Goal: Check status: Check status

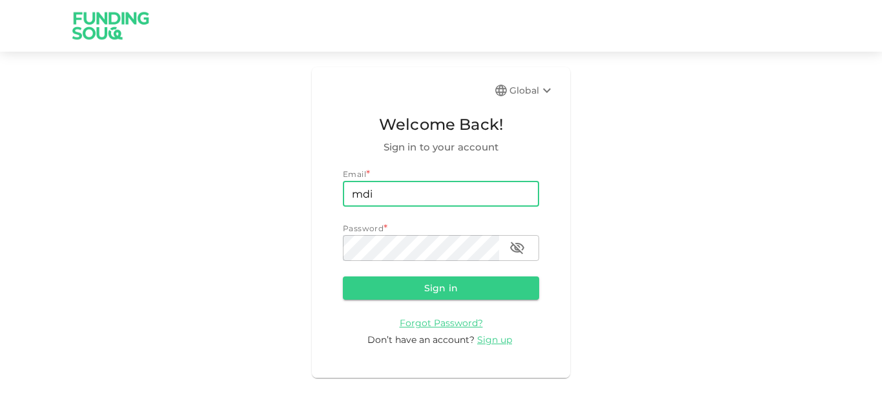
type input "[EMAIL_ADDRESS][DOMAIN_NAME]"
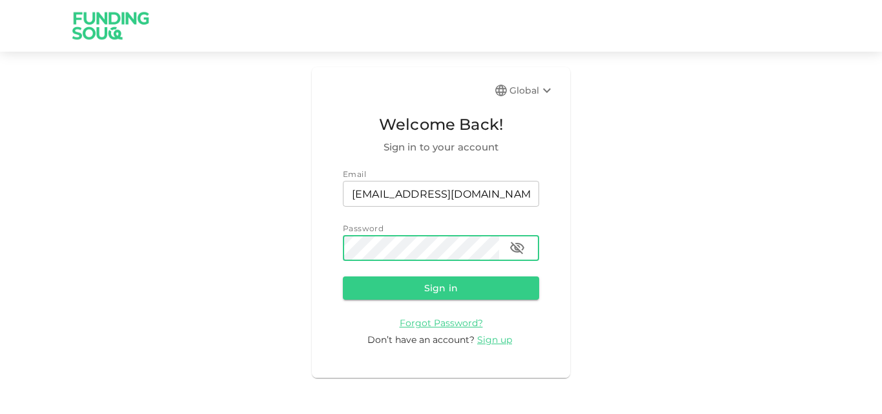
click at [343, 276] on button "Sign in" at bounding box center [441, 287] width 196 height 23
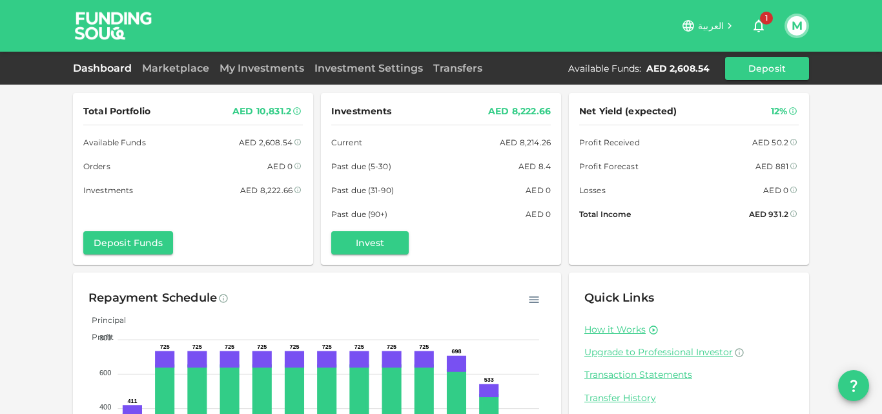
click at [760, 25] on icon "button" at bounding box center [758, 25] width 15 height 15
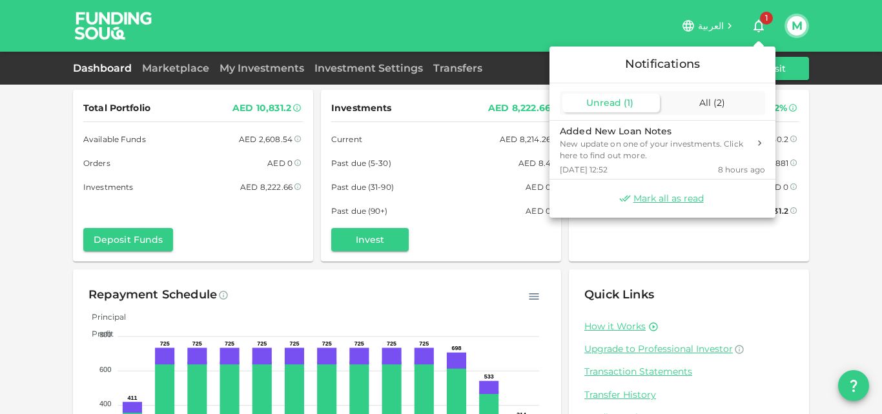
scroll to position [121, 0]
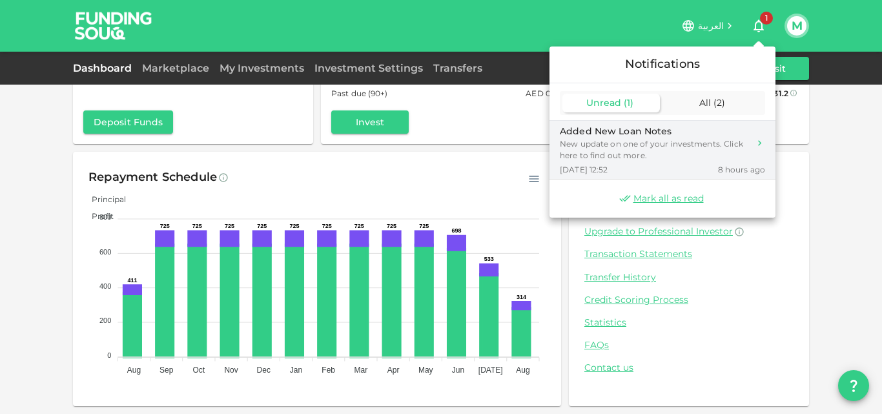
drag, startPoint x: 608, startPoint y: 152, endPoint x: 617, endPoint y: 166, distance: 16.3
click at [609, 152] on div "New update on one of your investments. Click here to find out more." at bounding box center [654, 149] width 189 height 23
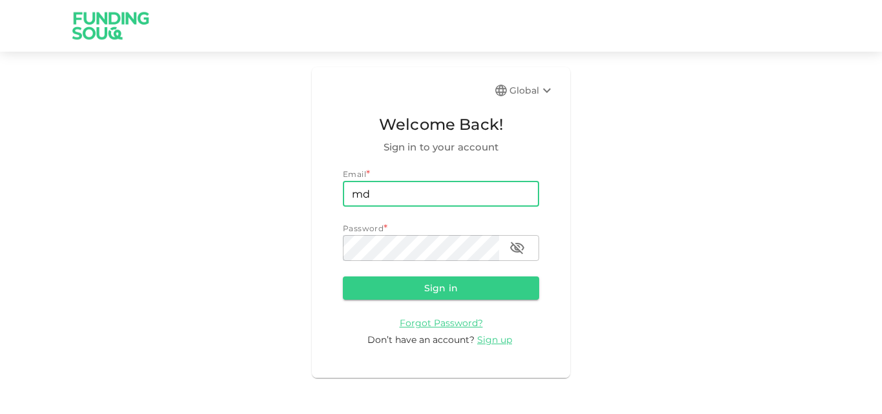
type input "[EMAIL_ADDRESS][DOMAIN_NAME]"
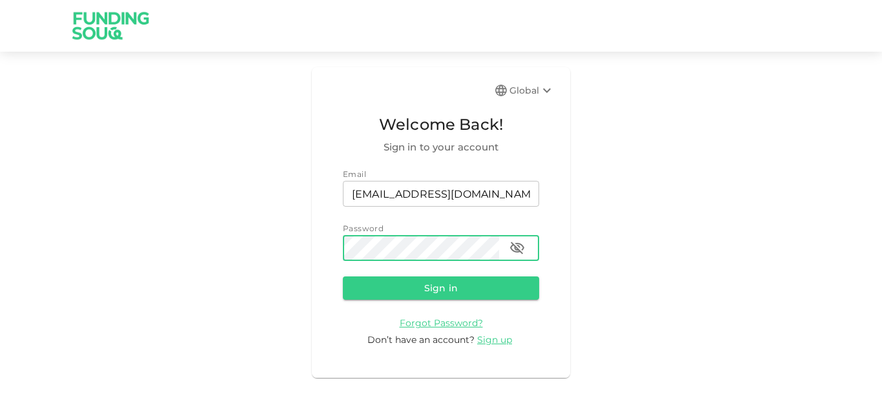
click at [438, 292] on button "Sign in" at bounding box center [441, 287] width 196 height 23
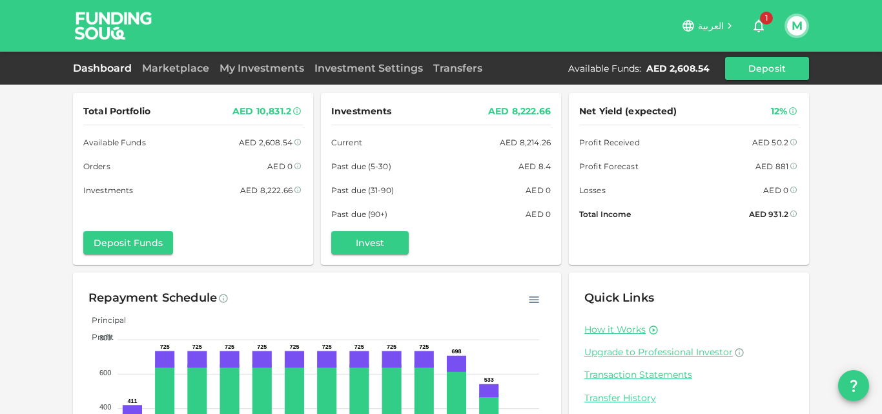
click at [758, 22] on icon "button" at bounding box center [758, 26] width 10 height 13
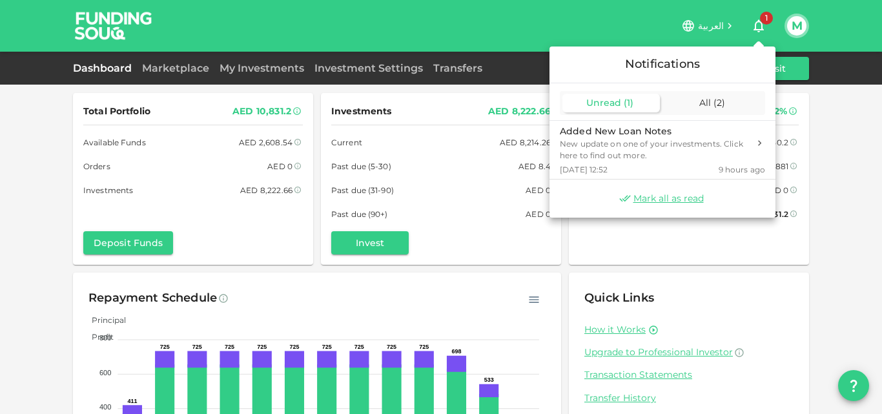
click at [623, 106] on span "( 1 )" at bounding box center [628, 103] width 10 height 12
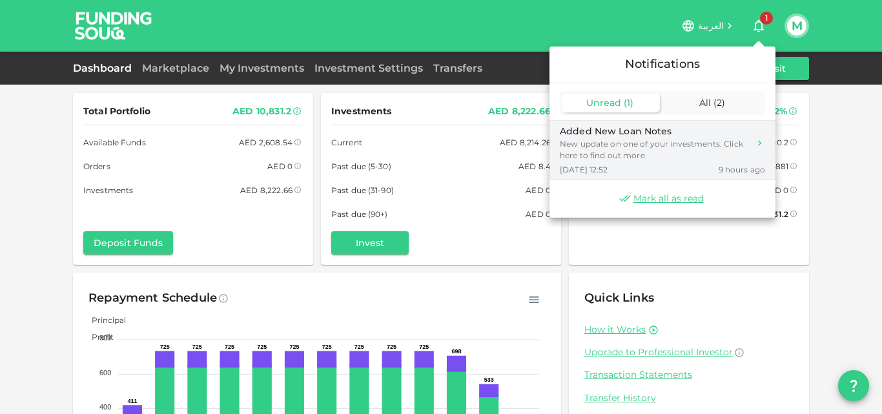
click at [639, 159] on div "New update on one of your investments. Click here to find out more." at bounding box center [654, 149] width 189 height 23
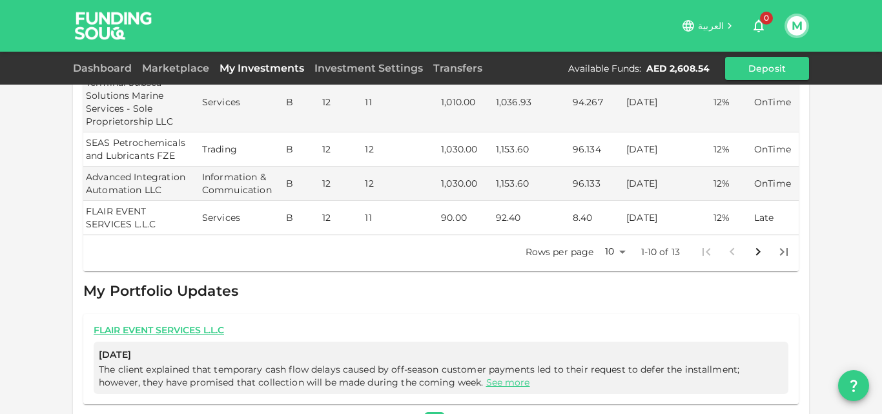
scroll to position [411, 0]
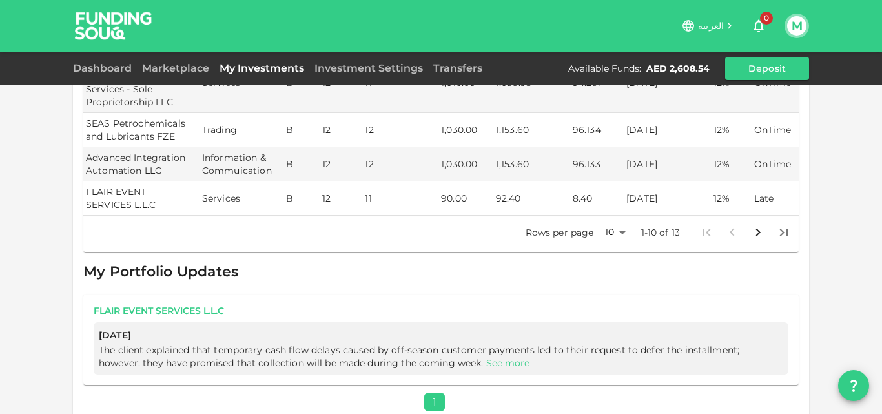
click at [486, 357] on link "See more" at bounding box center [508, 363] width 44 height 12
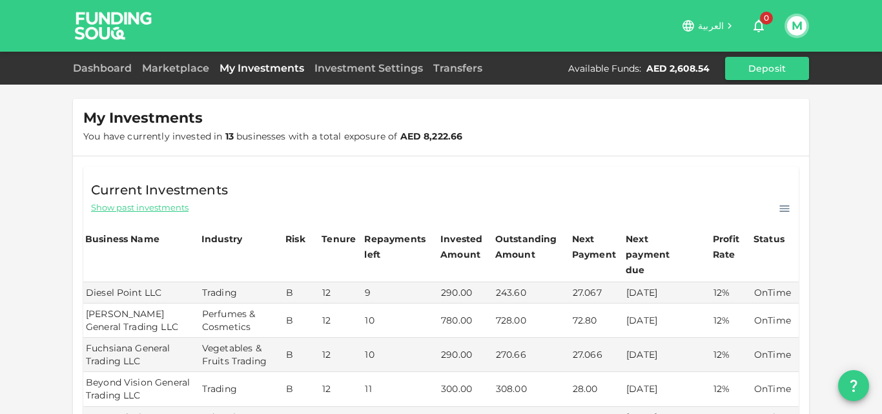
scroll to position [0, 0]
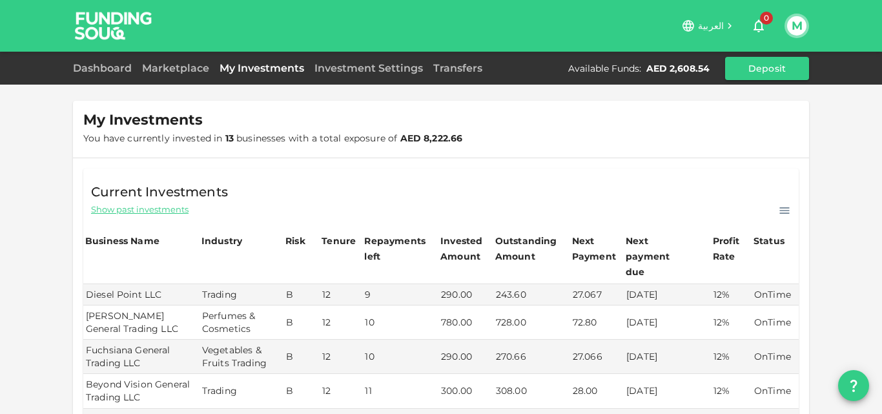
click at [765, 28] on icon "button" at bounding box center [758, 25] width 15 height 15
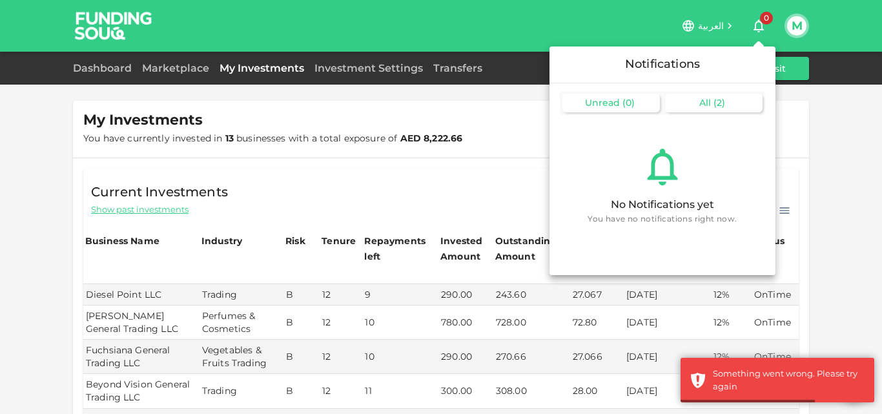
click at [709, 101] on span "All" at bounding box center [705, 103] width 12 height 12
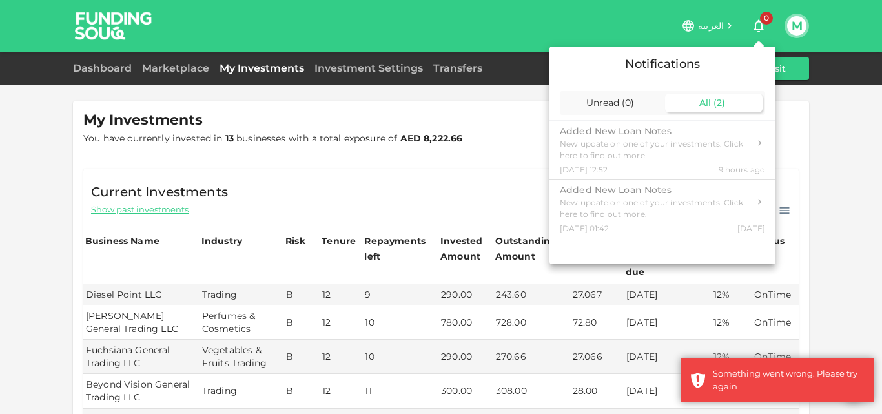
click at [511, 119] on div at bounding box center [441, 207] width 882 height 414
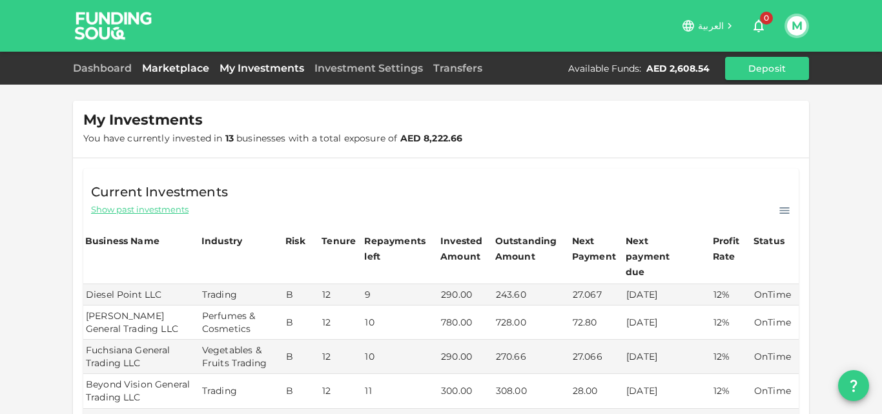
click at [172, 72] on link "Marketplace" at bounding box center [175, 68] width 77 height 12
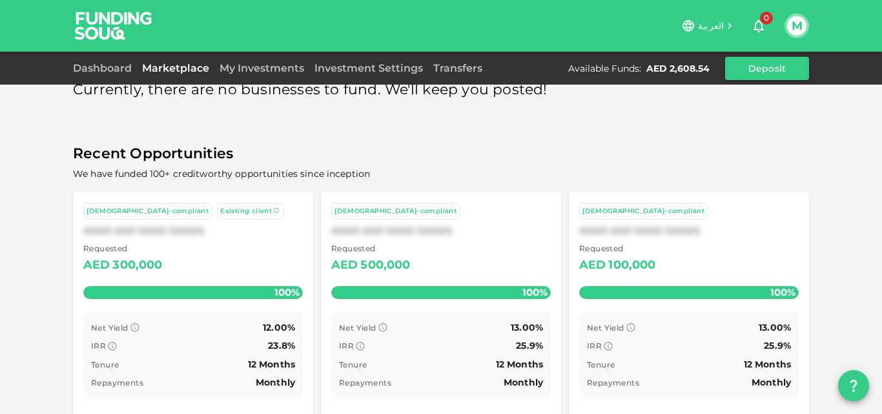
scroll to position [64, 0]
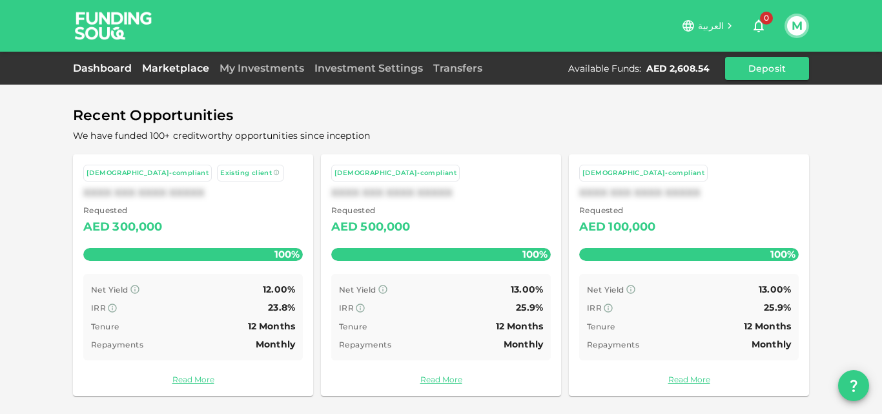
click at [99, 68] on link "Dashboard" at bounding box center [105, 68] width 64 height 12
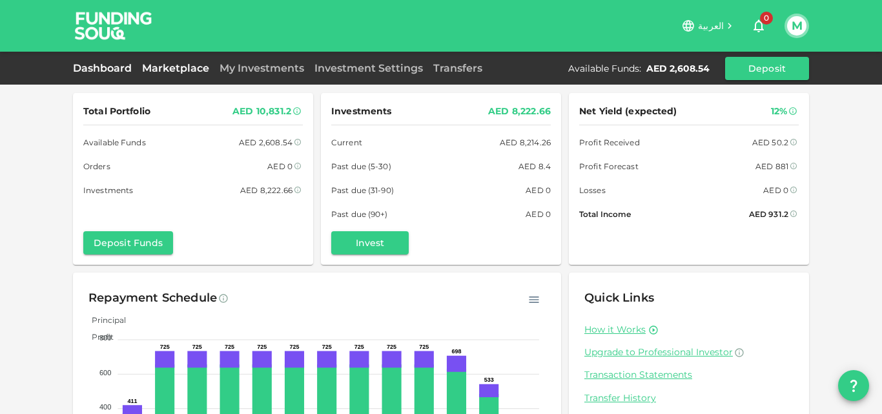
click at [180, 72] on link "Marketplace" at bounding box center [175, 68] width 77 height 12
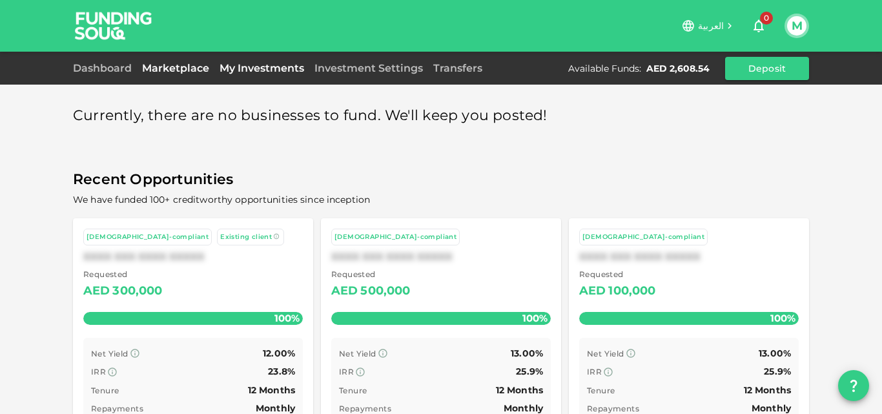
click at [256, 69] on link "My Investments" at bounding box center [261, 68] width 95 height 12
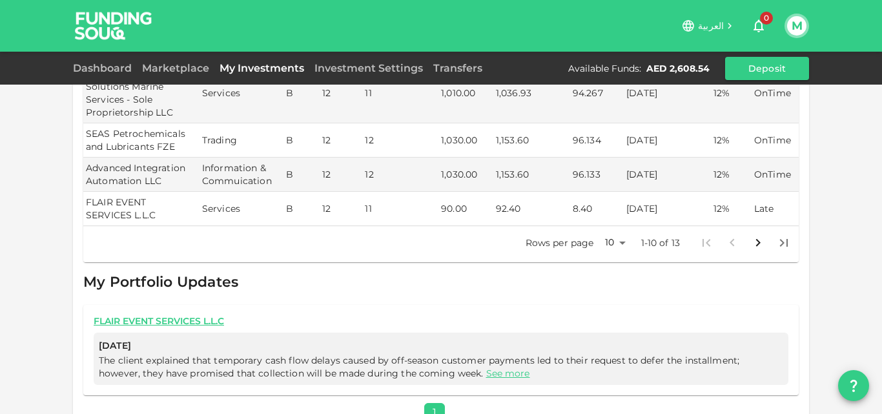
scroll to position [411, 0]
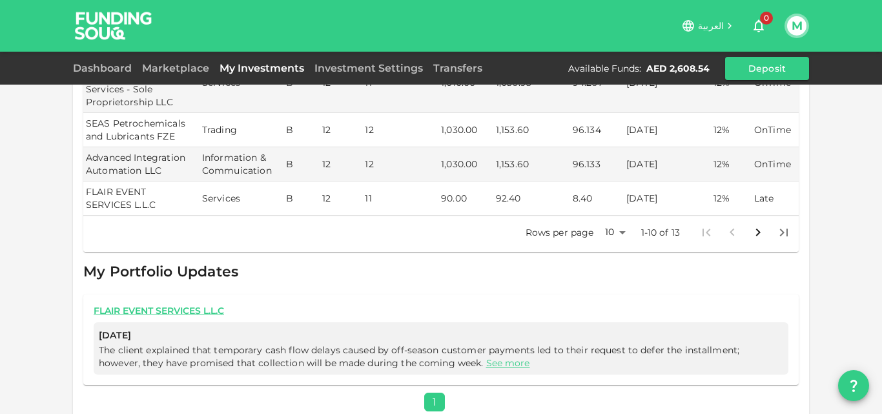
click at [752, 225] on icon "Go to next page" at bounding box center [757, 232] width 15 height 15
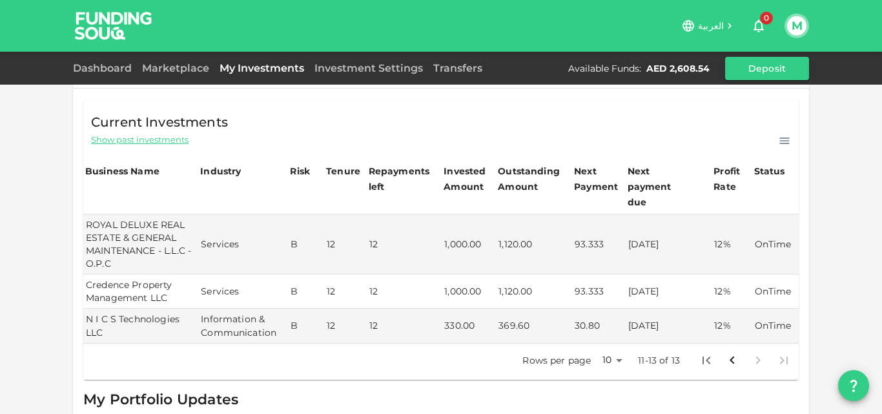
scroll to position [68, 0]
click at [724, 354] on icon "Go to previous page" at bounding box center [731, 361] width 15 height 15
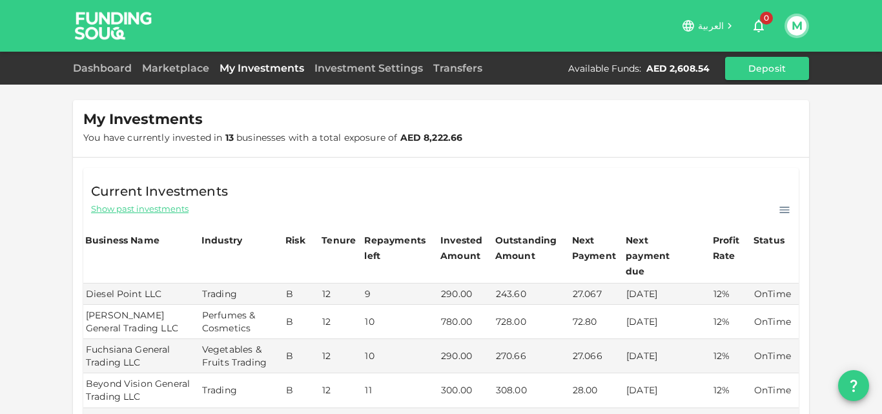
scroll to position [0, 0]
click at [452, 137] on strong "AED 8,222.66" at bounding box center [431, 138] width 63 height 12
click at [781, 208] on icon at bounding box center [784, 210] width 13 height 13
click at [739, 227] on p "Download CSV" at bounding box center [747, 229] width 71 height 17
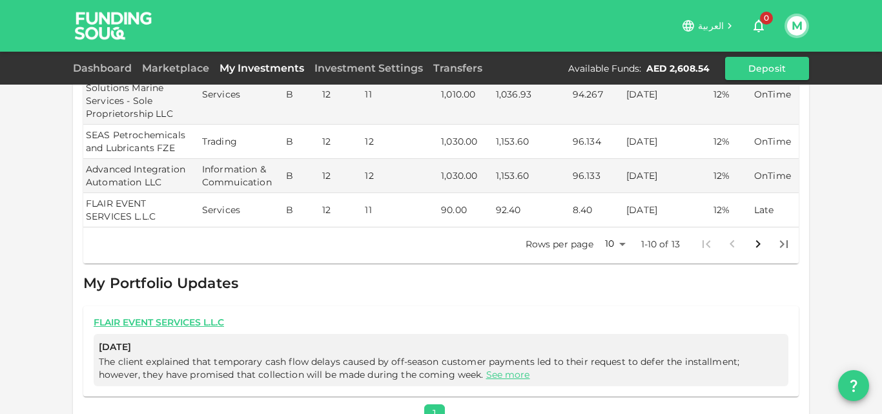
scroll to position [411, 0]
